Goal: Task Accomplishment & Management: Use online tool/utility

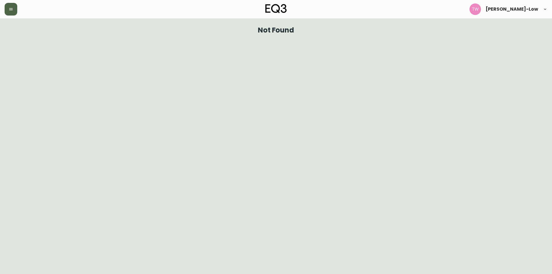
click at [12, 11] on icon "button" at bounding box center [11, 9] width 5 height 5
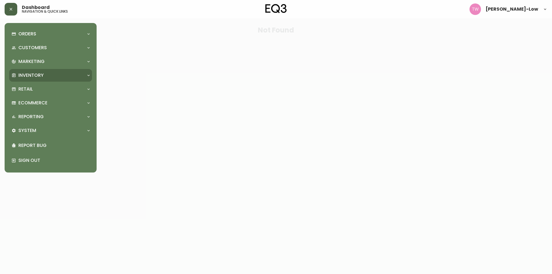
click at [43, 71] on div "Inventory" at bounding box center [50, 75] width 83 height 13
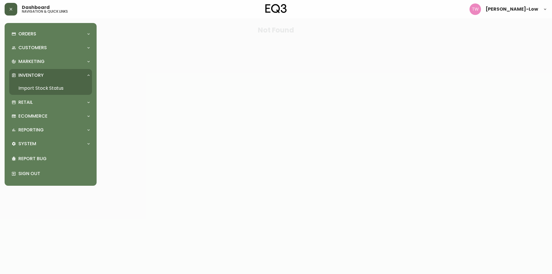
click at [49, 85] on link "Import Stock Status" at bounding box center [50, 88] width 83 height 13
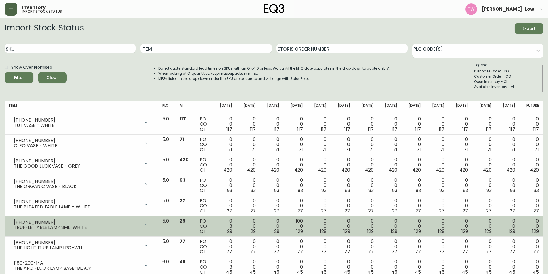
drag, startPoint x: 309, startPoint y: 29, endPoint x: 68, endPoint y: 218, distance: 305.9
click at [309, 29] on div "Import Stock Status Export" at bounding box center [274, 28] width 538 height 11
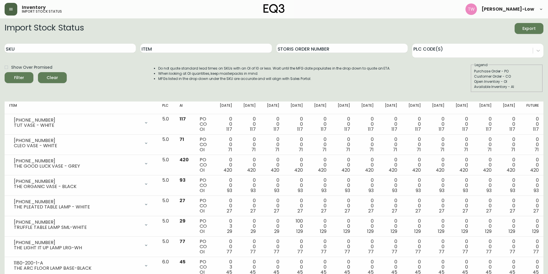
click at [526, 30] on span "Export" at bounding box center [529, 28] width 20 height 7
